Goal: Task Accomplishment & Management: Manage account settings

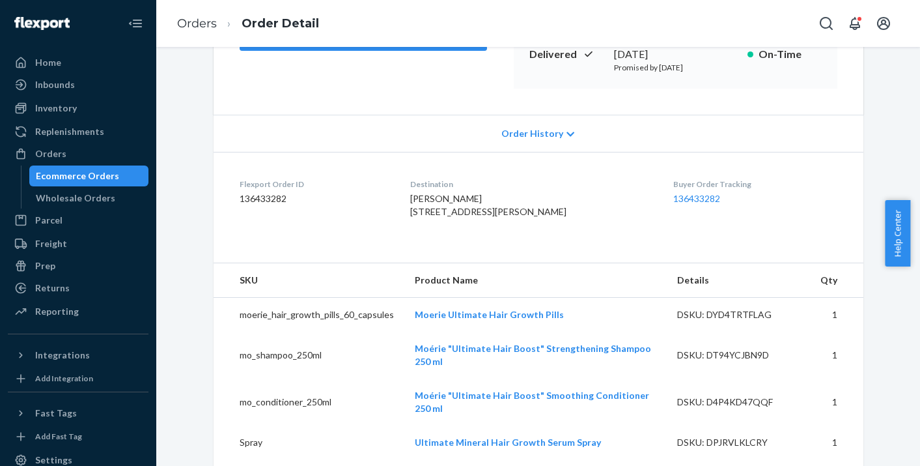
scroll to position [35, 0]
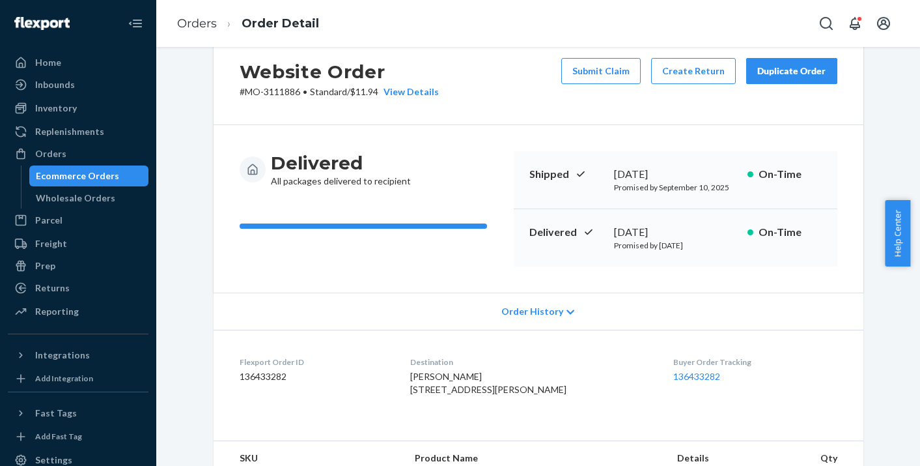
click at [567, 312] on icon at bounding box center [571, 311] width 8 height 5
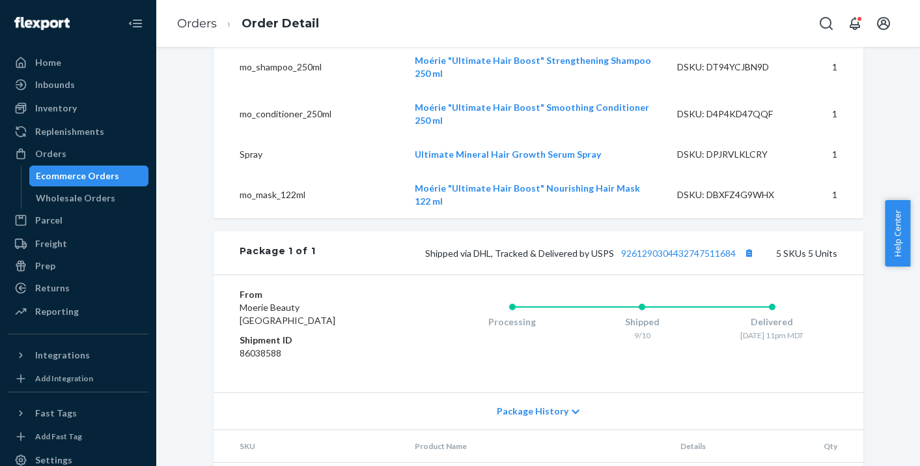
scroll to position [951, 0]
click at [572, 413] on icon at bounding box center [576, 410] width 8 height 5
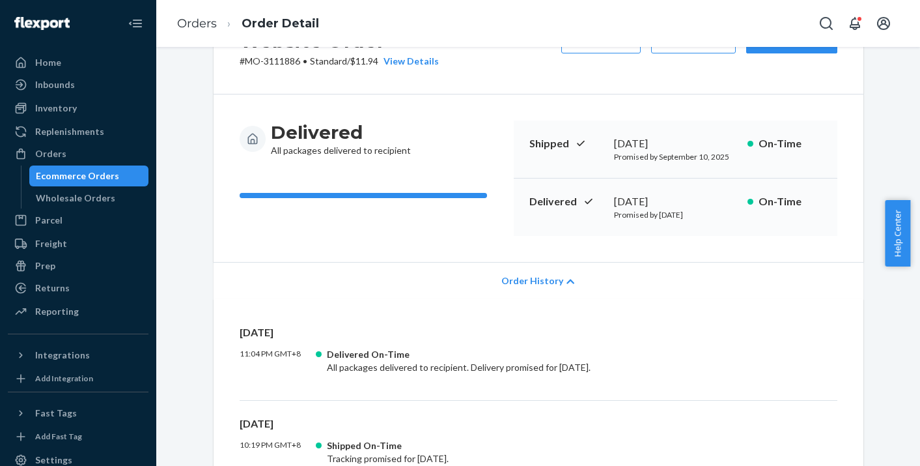
scroll to position [0, 0]
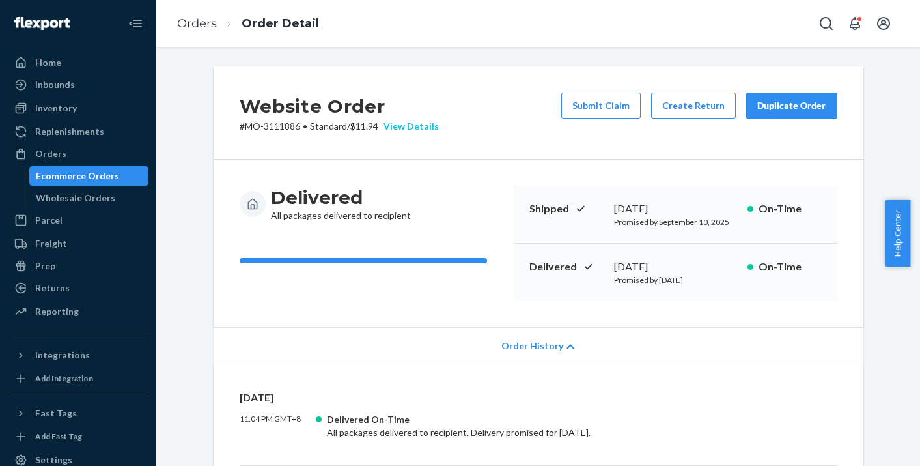
click at [417, 130] on div "View Details" at bounding box center [408, 126] width 61 height 13
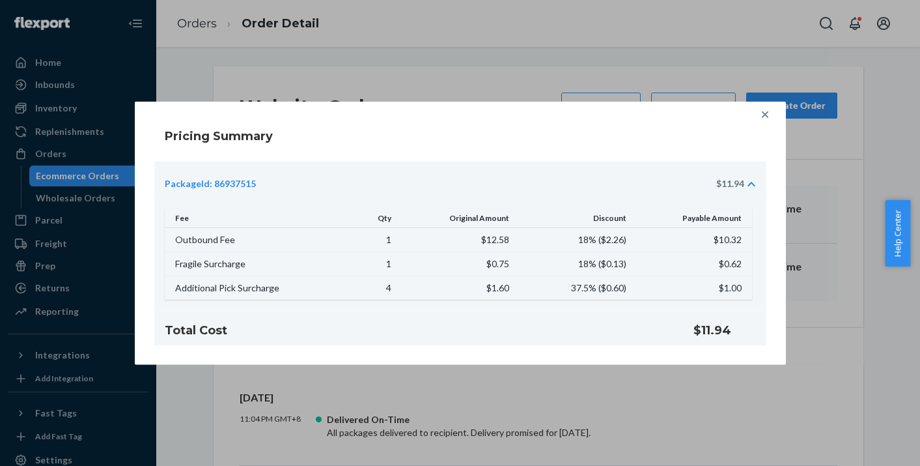
click at [438, 84] on div "Pricing Summary PackageId: 86937515 $11.94 Fee Qty Original Amount Discount Pay…" at bounding box center [460, 233] width 920 height 466
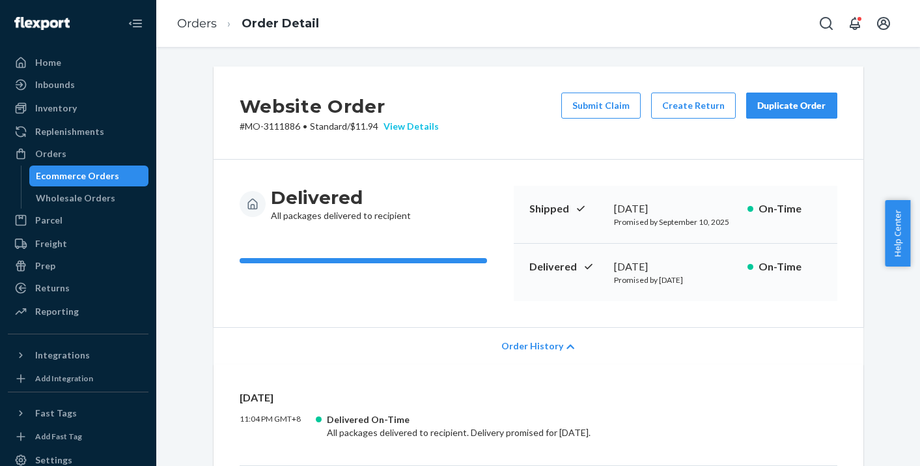
click at [406, 128] on div "View Details" at bounding box center [408, 126] width 61 height 13
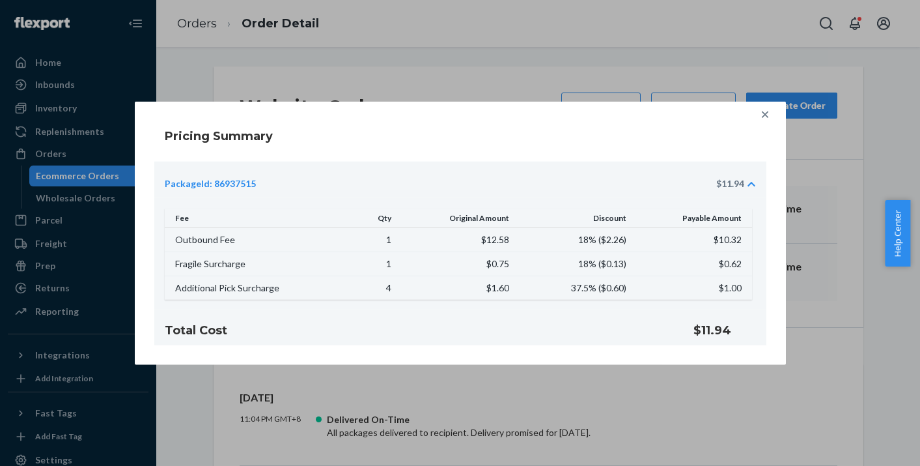
click at [412, 72] on div "Pricing Summary PackageId: 86937515 $11.94 Fee Qty Original Amount Discount Pay…" at bounding box center [460, 233] width 920 height 466
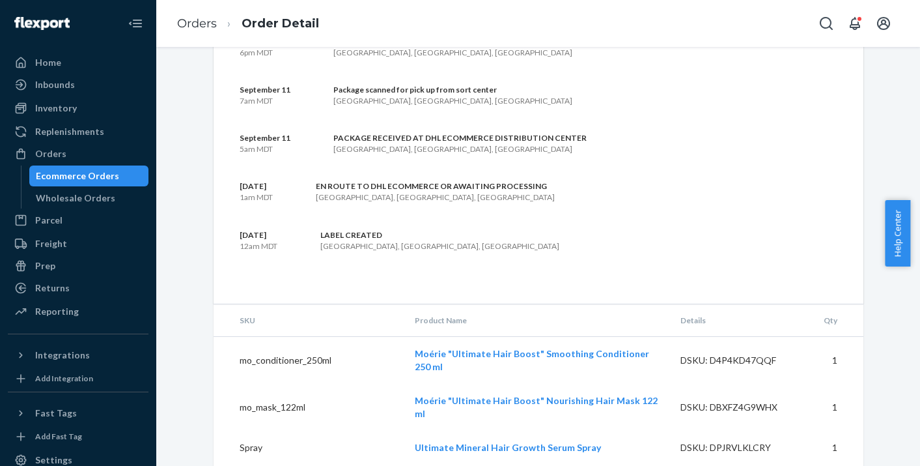
scroll to position [1768, 0]
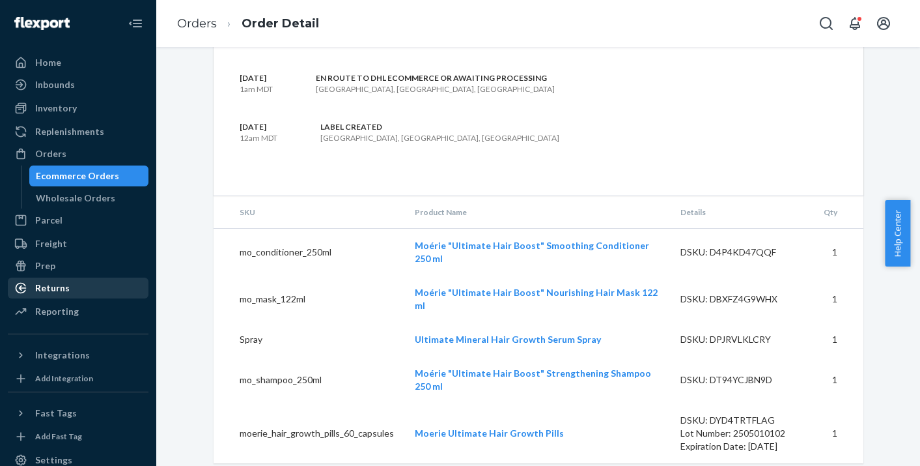
click at [59, 292] on div "Returns" at bounding box center [52, 287] width 35 height 13
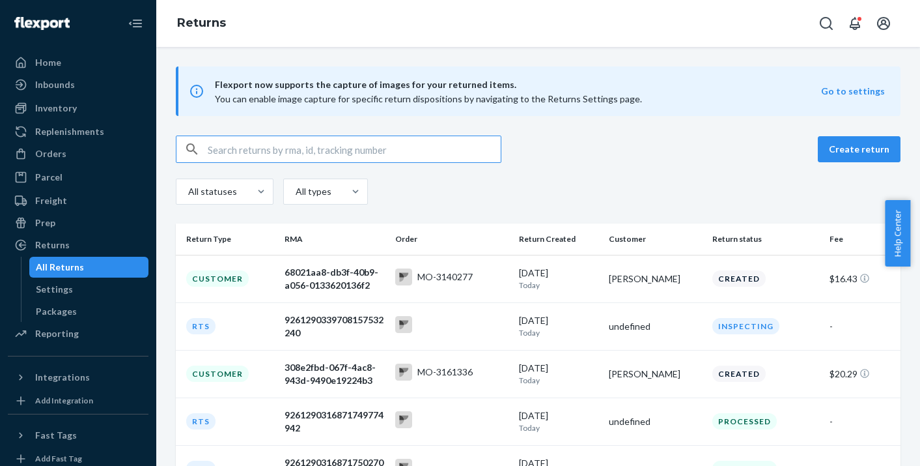
paste input "3118806"
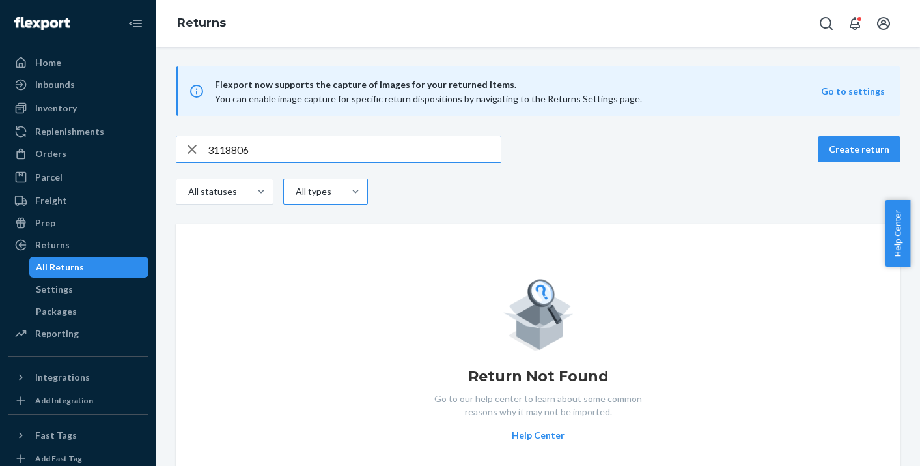
type input "3118806"
click at [313, 195] on div "All types" at bounding box center [313, 191] width 34 height 13
click at [266, 191] on input "All types" at bounding box center [266, 191] width 0 height 0
click at [426, 207] on div "All statuses All types" at bounding box center [538, 192] width 725 height 29
drag, startPoint x: 265, startPoint y: 150, endPoint x: 227, endPoint y: 147, distance: 38.6
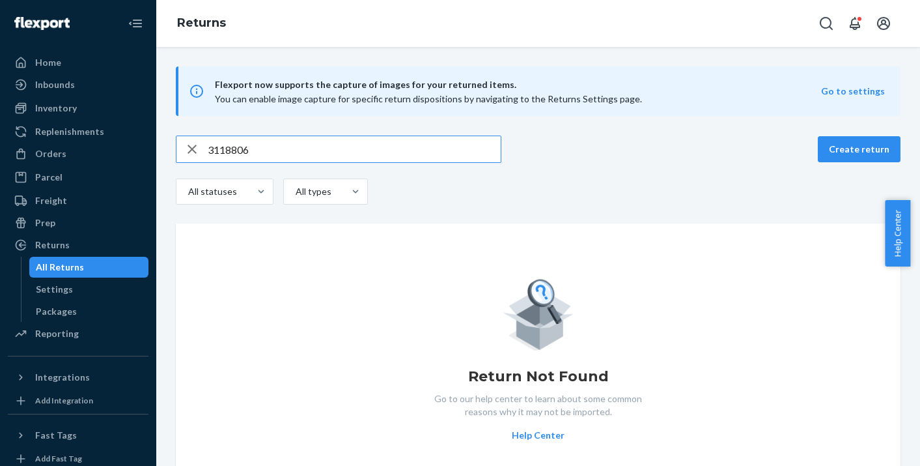
click at [198, 147] on div "3118806" at bounding box center [339, 149] width 324 height 26
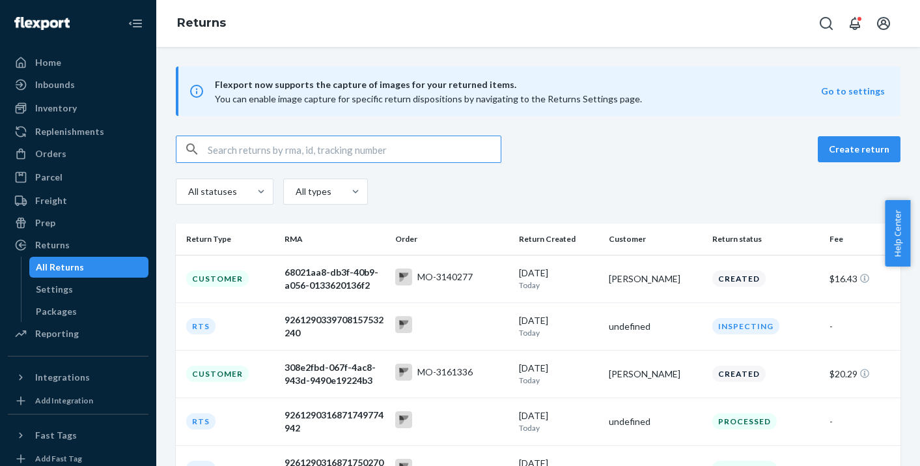
click at [264, 148] on input "text" at bounding box center [354, 149] width 293 height 26
paste input "[PERSON_NAME]"
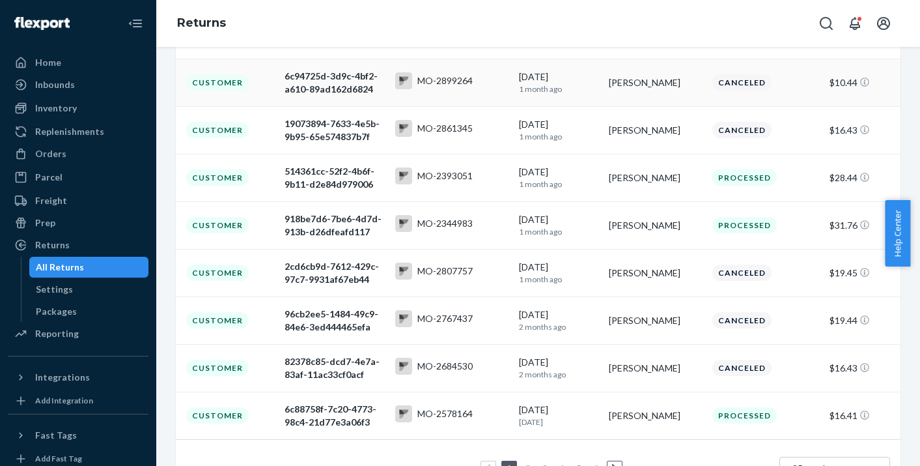
scroll to position [317, 0]
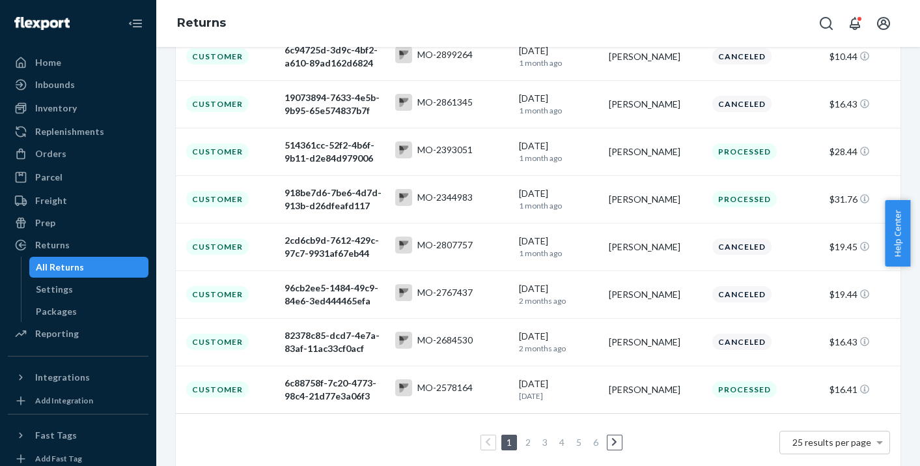
type input "[PERSON_NAME]"
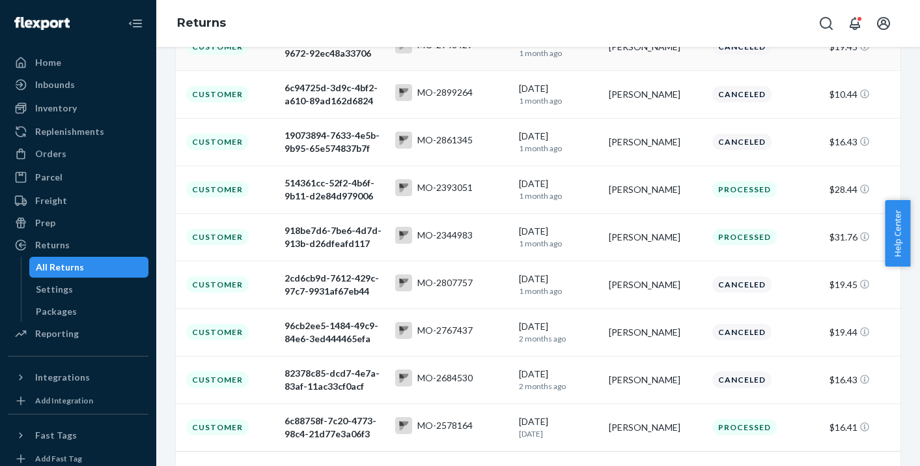
scroll to position [132, 0]
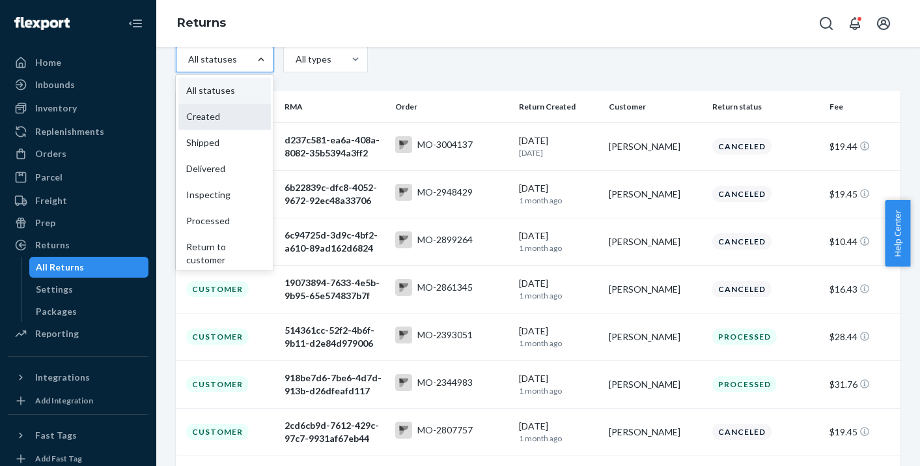
click at [221, 112] on div "Created" at bounding box center [224, 117] width 92 height 26
click at [172, 59] on input "option Created focused, 2 of 9. 9 results available. Use Up and Down to choose …" at bounding box center [172, 59] width 0 height 0
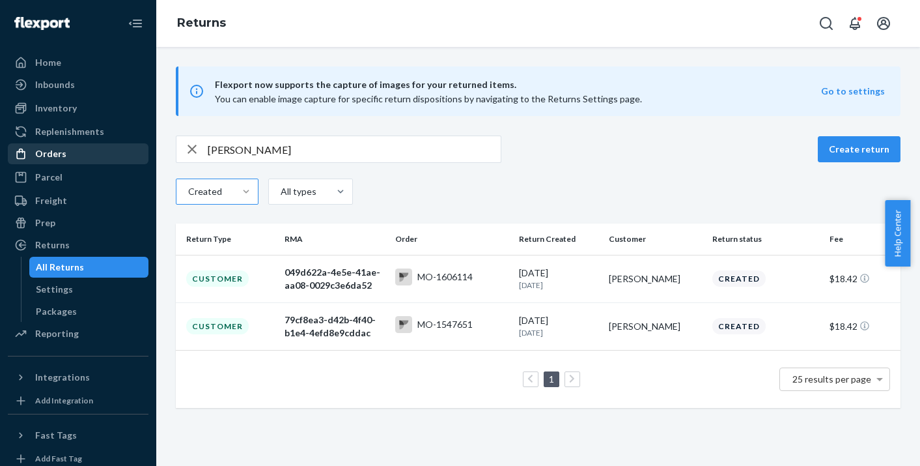
click at [61, 156] on div "Orders" at bounding box center [50, 153] width 31 height 13
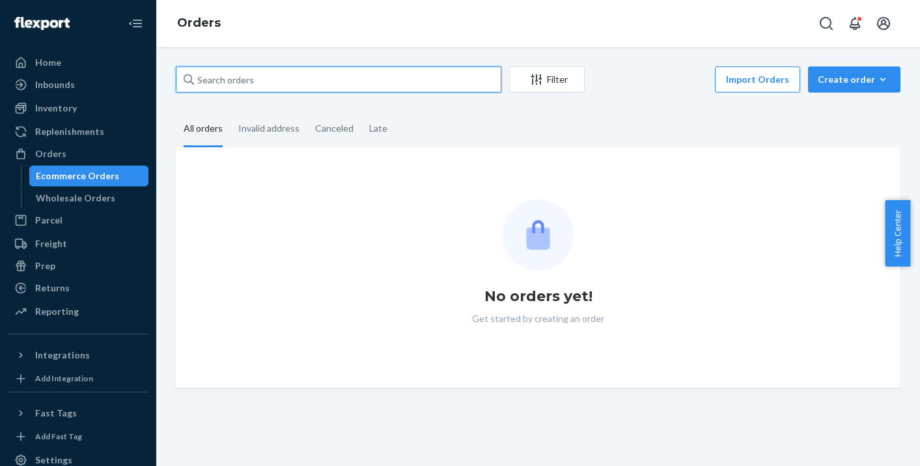
click at [246, 79] on input "text" at bounding box center [339, 79] width 326 height 26
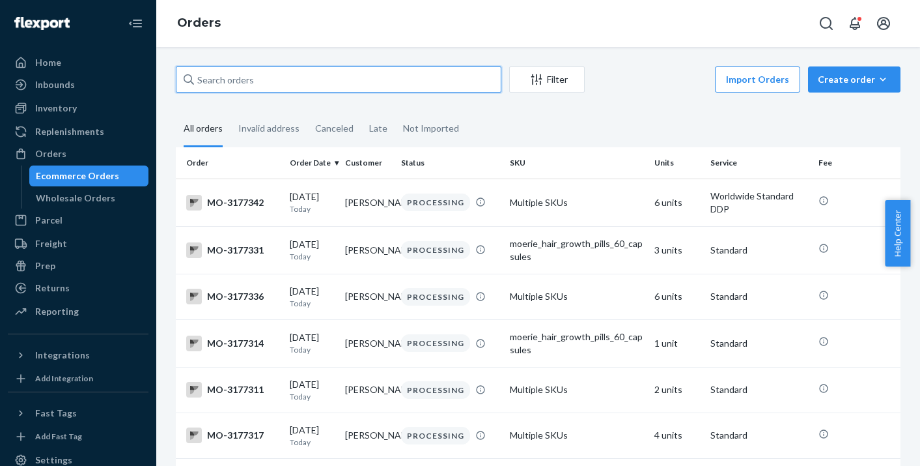
paste input "3118806"
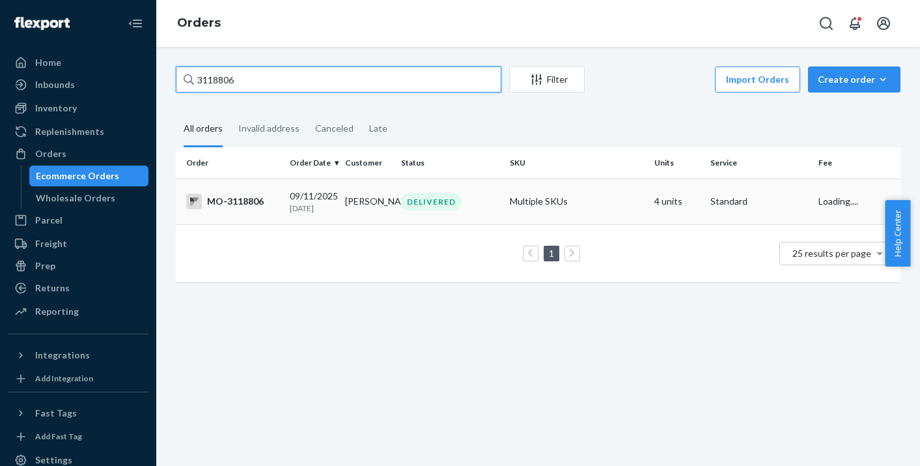
type input "3118806"
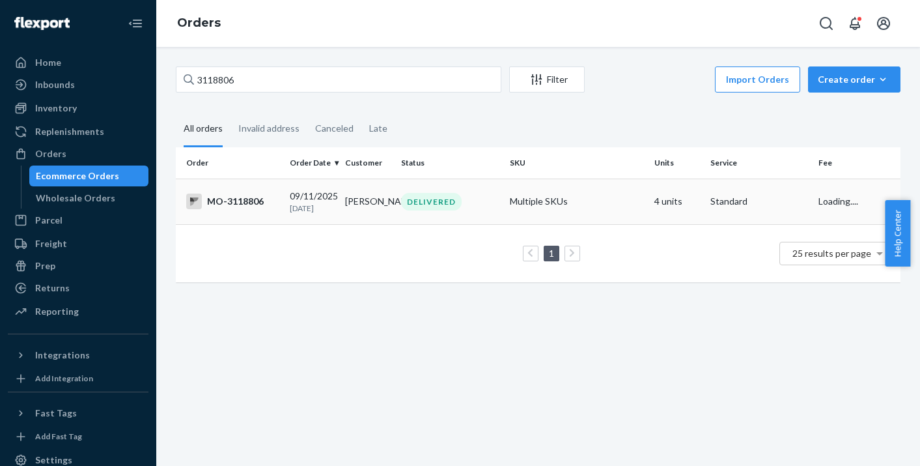
click at [257, 206] on div "MO-3118806" at bounding box center [232, 201] width 93 height 16
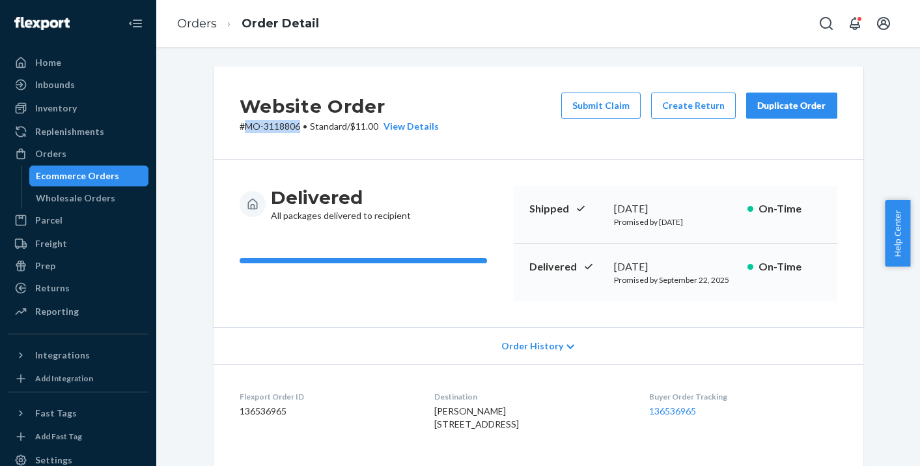
drag, startPoint x: 294, startPoint y: 128, endPoint x: 247, endPoint y: 126, distance: 46.3
click at [243, 126] on p "# MO-3118806 • Standard / $11.00 View Details" at bounding box center [339, 126] width 199 height 13
copy p "MO-3118806"
click at [66, 289] on div "Returns" at bounding box center [52, 287] width 35 height 13
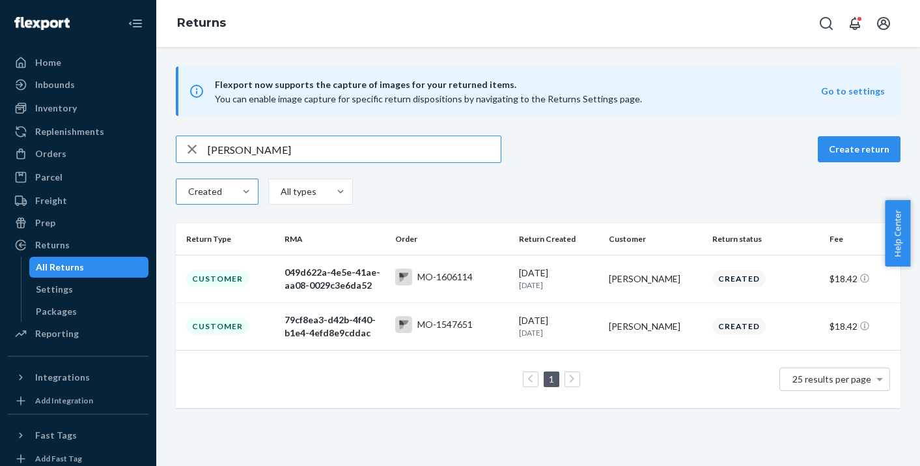
click at [229, 193] on div "Created" at bounding box center [206, 191] width 58 height 23
click at [157, 191] on input "Created" at bounding box center [157, 191] width 0 height 0
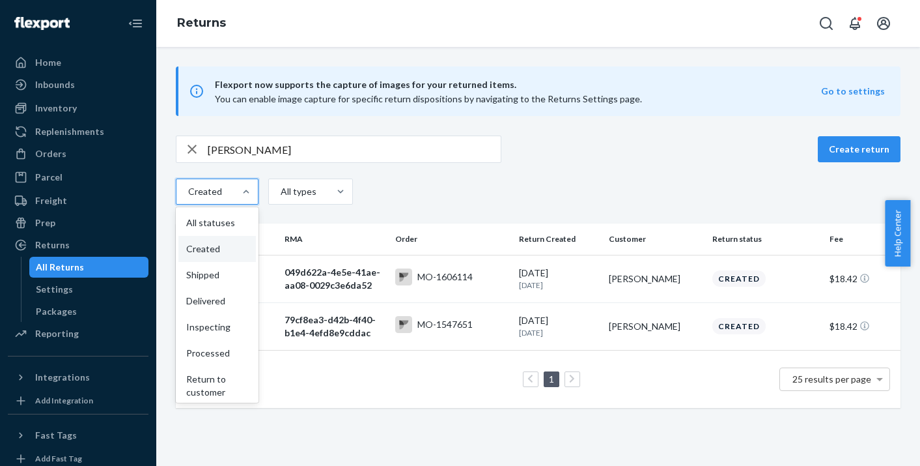
click at [292, 151] on input "[PERSON_NAME]" at bounding box center [354, 149] width 293 height 26
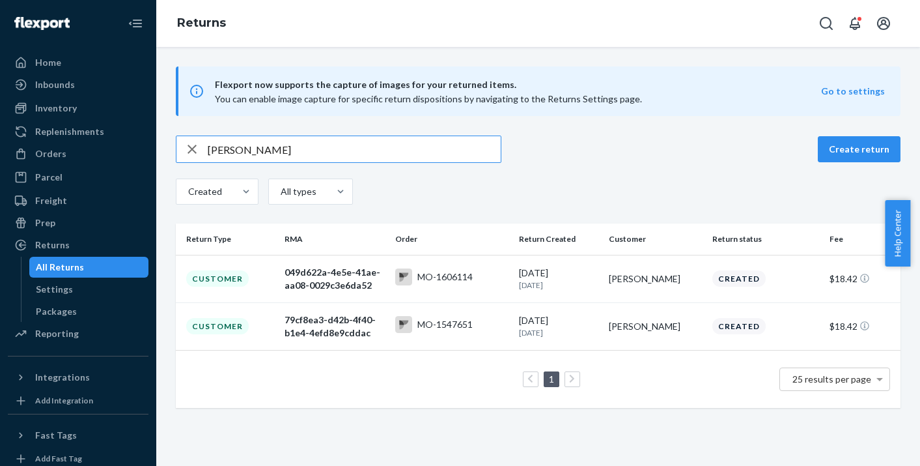
drag, startPoint x: 296, startPoint y: 150, endPoint x: 212, endPoint y: 148, distance: 84.7
click at [212, 148] on input "[PERSON_NAME]" at bounding box center [354, 149] width 293 height 26
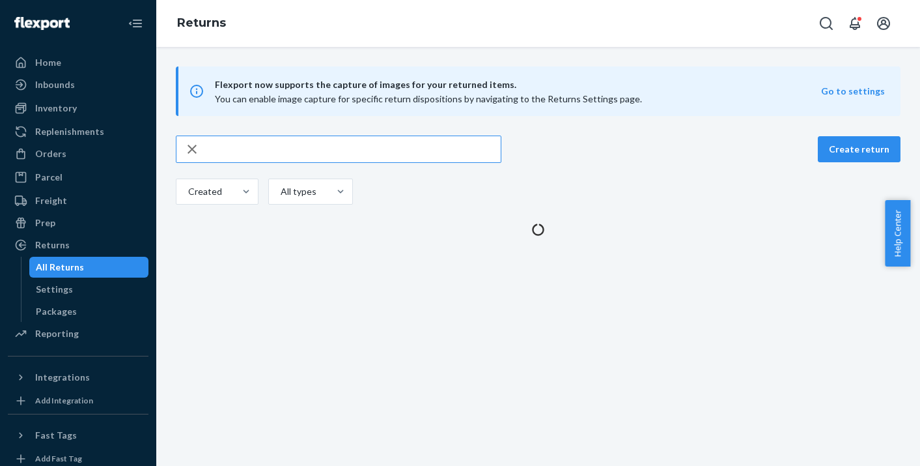
paste input "MO-3118806"
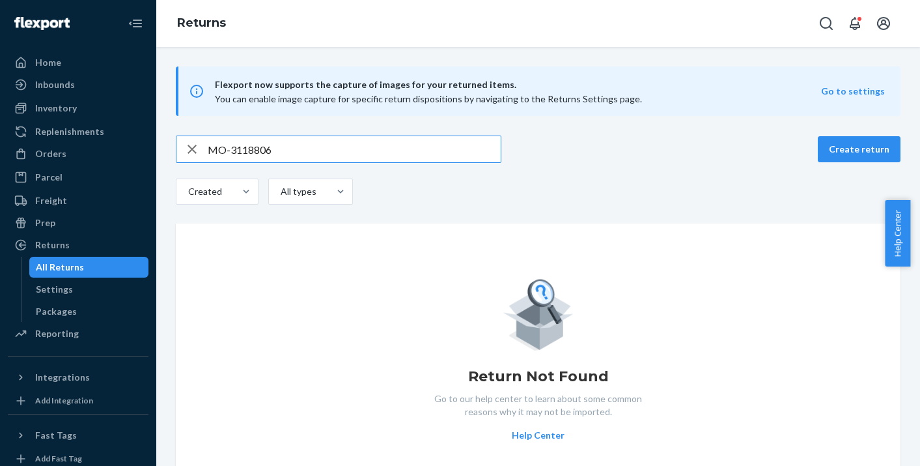
type input "MO-3118806"
drag, startPoint x: 49, startPoint y: 158, endPoint x: 73, endPoint y: 154, distance: 24.3
click at [49, 158] on div "Orders" at bounding box center [50, 153] width 31 height 13
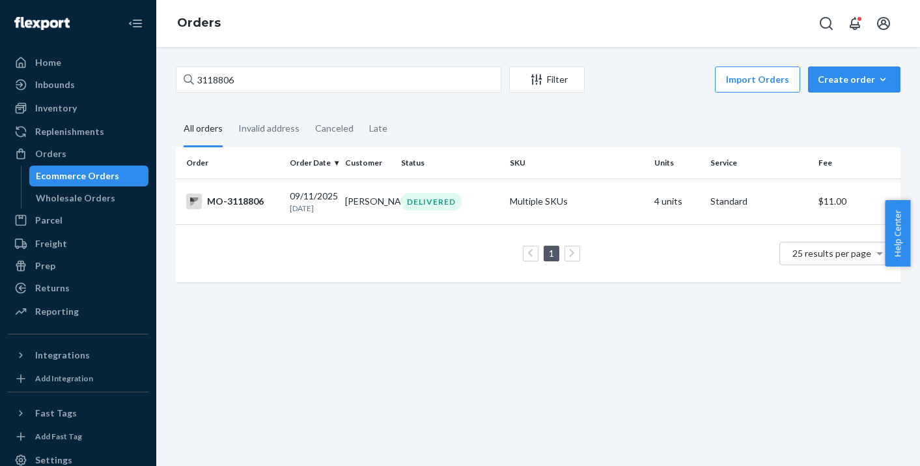
click at [235, 209] on div "MO-3118806" at bounding box center [232, 201] width 93 height 16
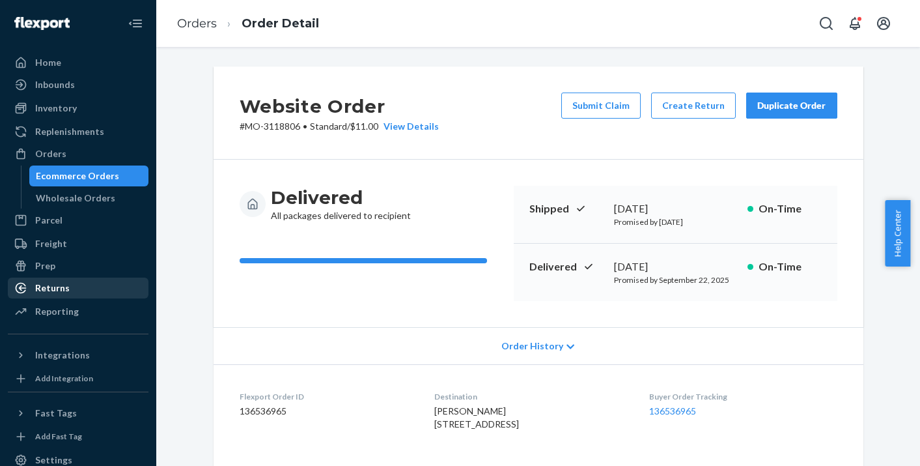
click at [53, 291] on div "Returns" at bounding box center [52, 287] width 35 height 13
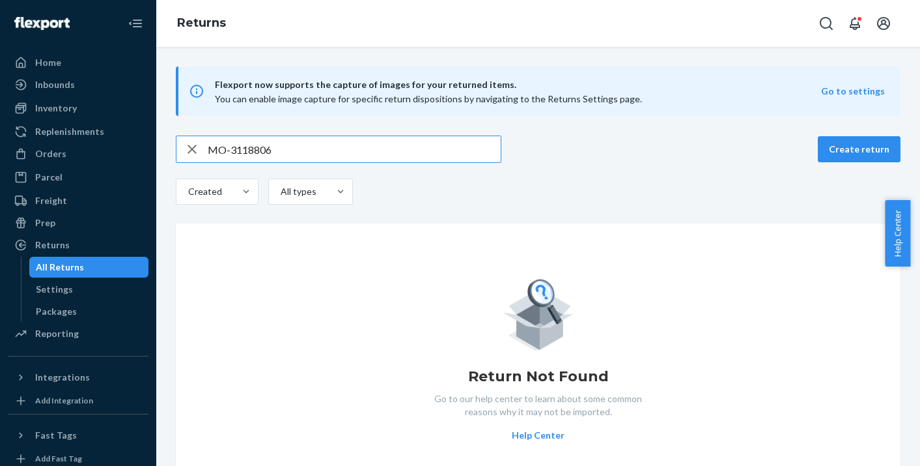
drag, startPoint x: 289, startPoint y: 151, endPoint x: 208, endPoint y: 148, distance: 80.8
click at [208, 148] on input "MO-3118806" at bounding box center [354, 149] width 293 height 26
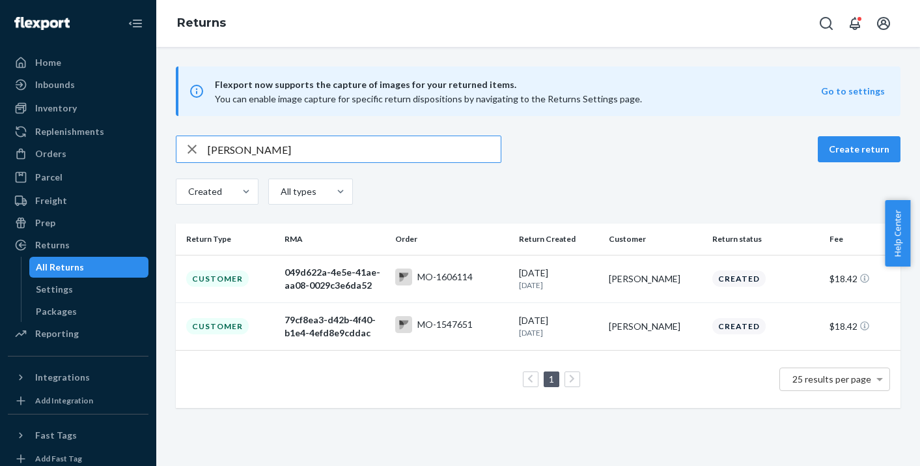
type input "[PERSON_NAME]"
drag, startPoint x: 55, startPoint y: 152, endPoint x: 74, endPoint y: 143, distance: 20.7
click at [55, 152] on div "Orders" at bounding box center [50, 153] width 31 height 13
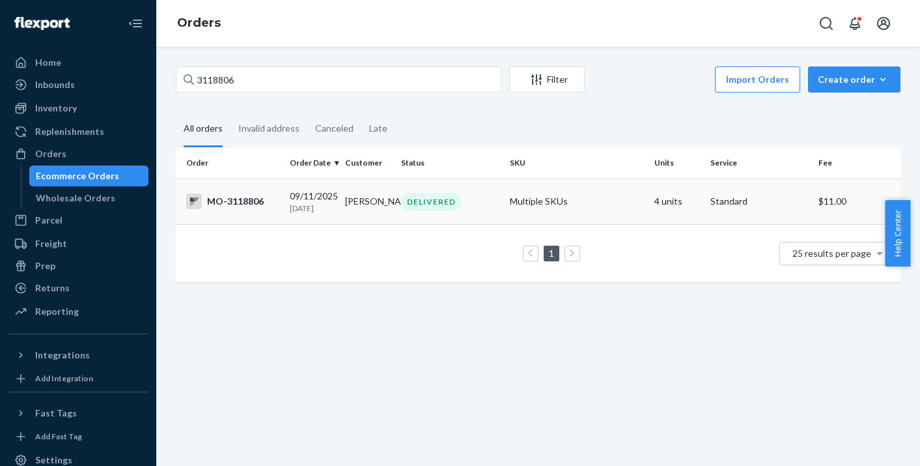
click at [242, 209] on div "MO-3118806" at bounding box center [232, 201] width 93 height 16
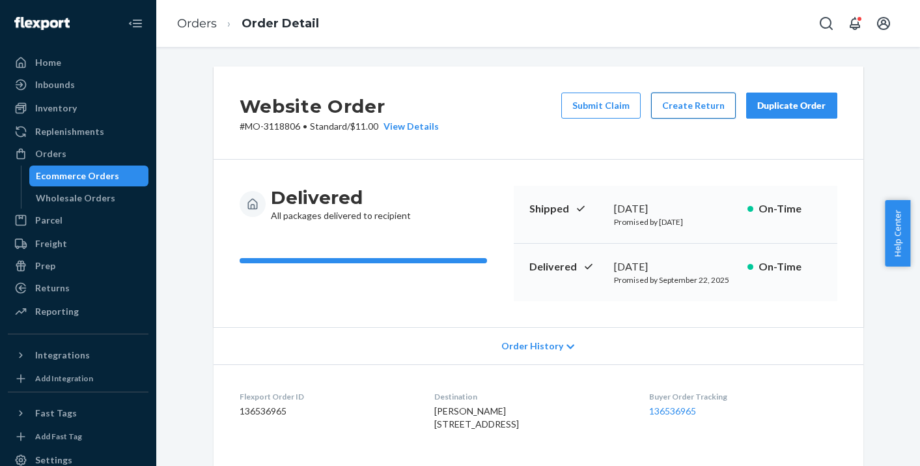
click at [692, 109] on button "Create Return" at bounding box center [693, 105] width 85 height 26
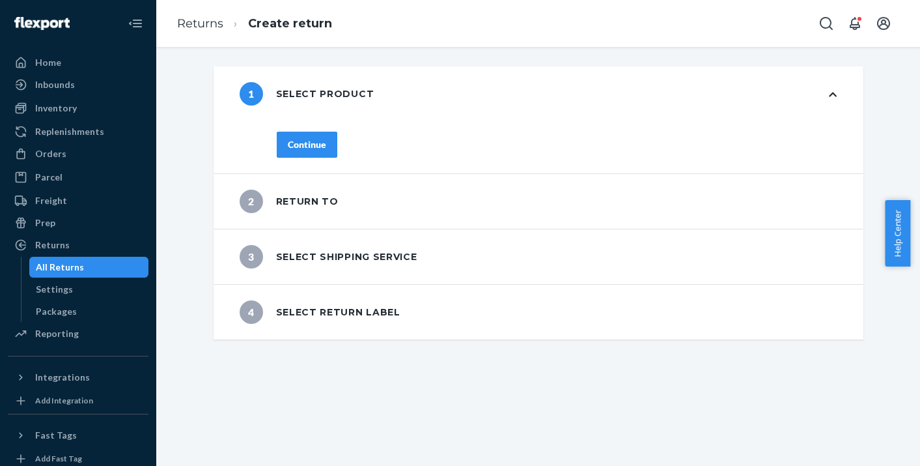
click at [310, 150] on div "Continue" at bounding box center [307, 144] width 38 height 13
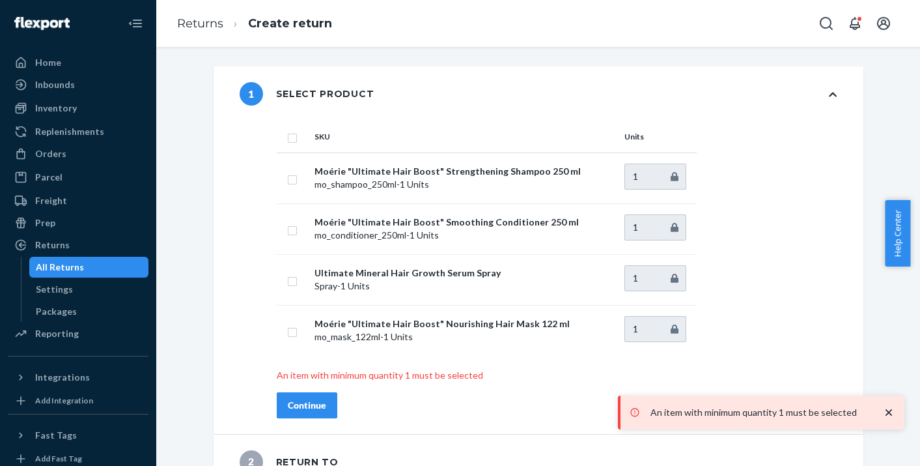
click at [287, 140] on input "checkbox" at bounding box center [292, 137] width 10 height 14
checkbox input "true"
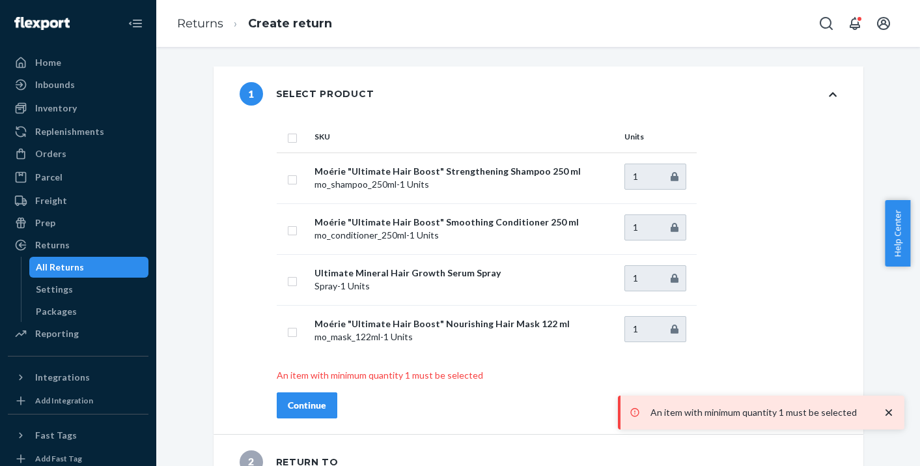
checkbox input "true"
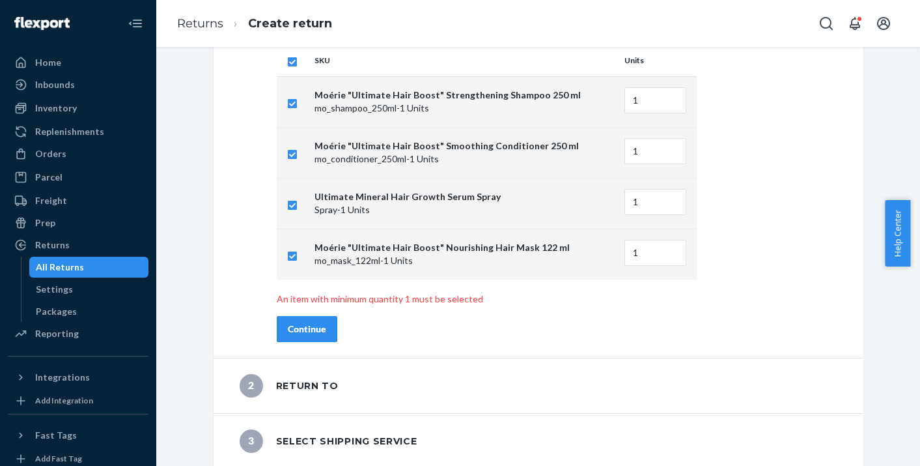
scroll to position [81, 0]
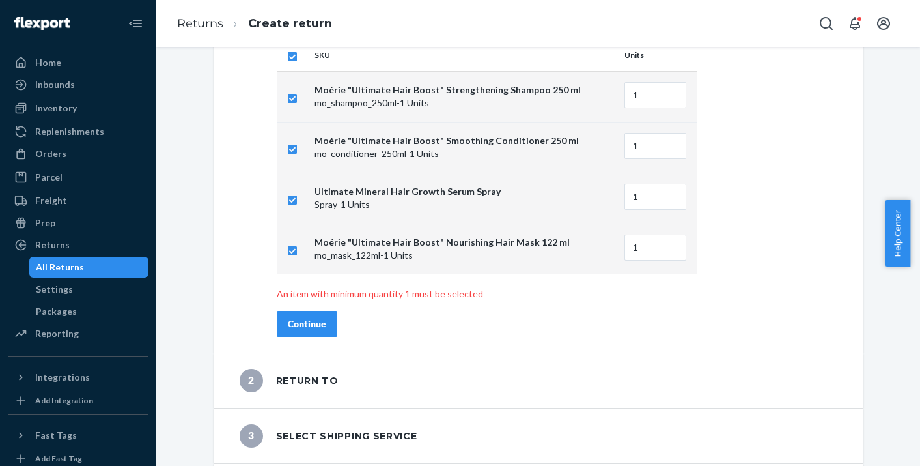
click at [305, 328] on div "Continue" at bounding box center [307, 323] width 38 height 13
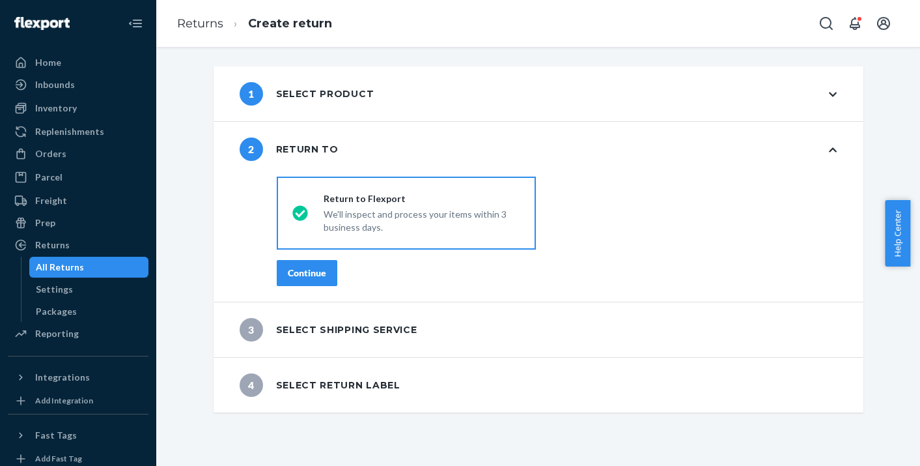
scroll to position [0, 0]
click at [305, 275] on div "Continue" at bounding box center [307, 272] width 38 height 13
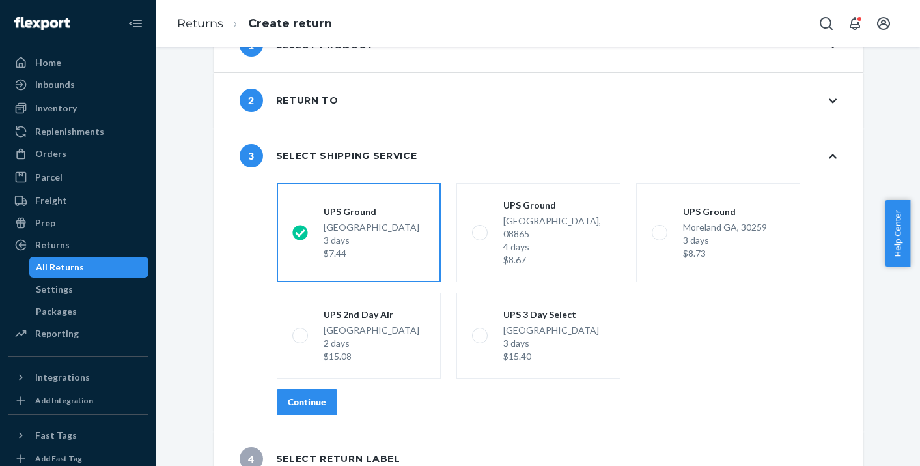
scroll to position [56, 0]
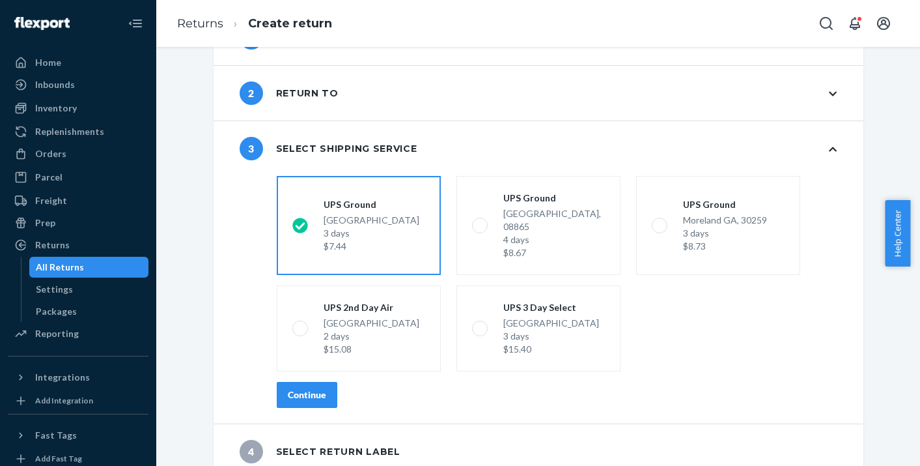
click at [302, 388] on div "Continue" at bounding box center [307, 394] width 38 height 13
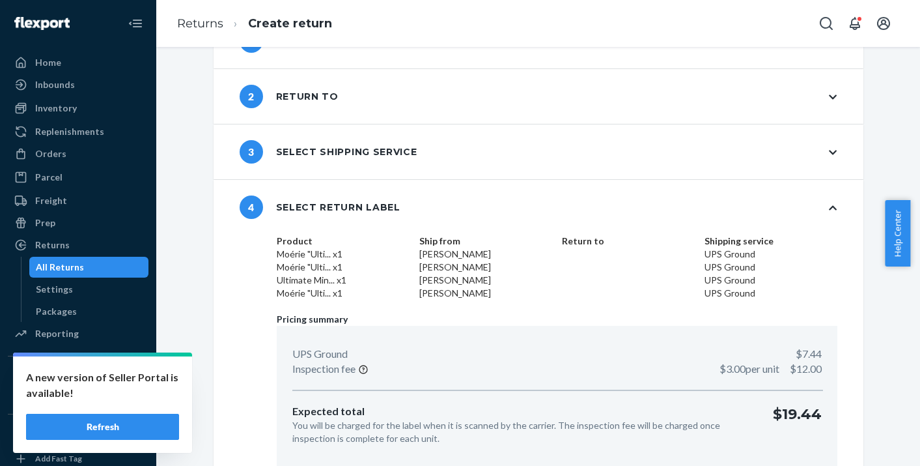
scroll to position [0, 0]
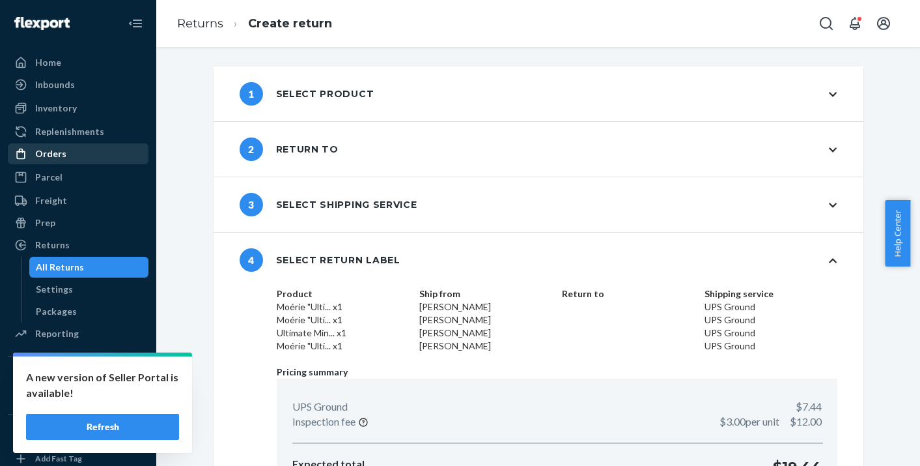
click at [53, 156] on div "Orders" at bounding box center [50, 153] width 31 height 13
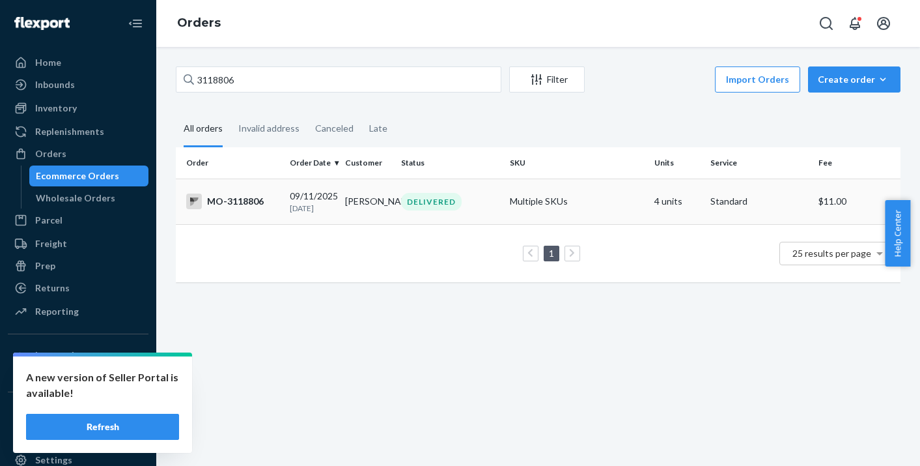
click at [240, 206] on div "MO-3118806" at bounding box center [232, 201] width 93 height 16
